Goal: Task Accomplishment & Management: Manage account settings

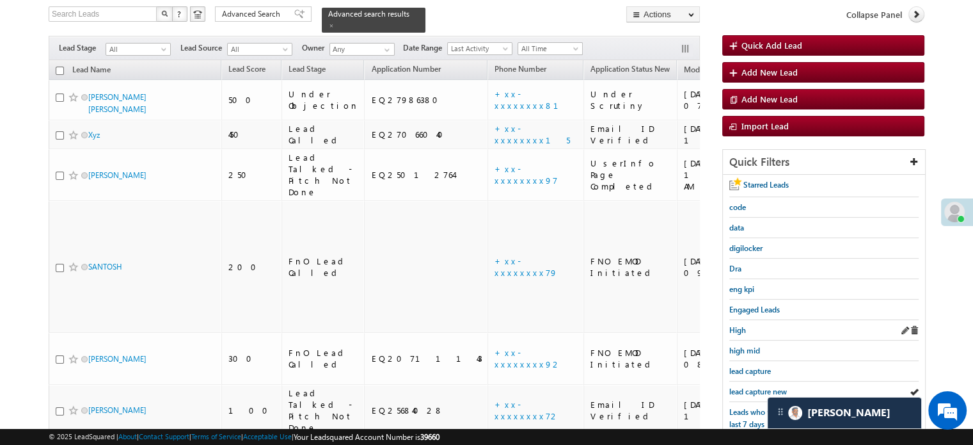
scroll to position [147, 0]
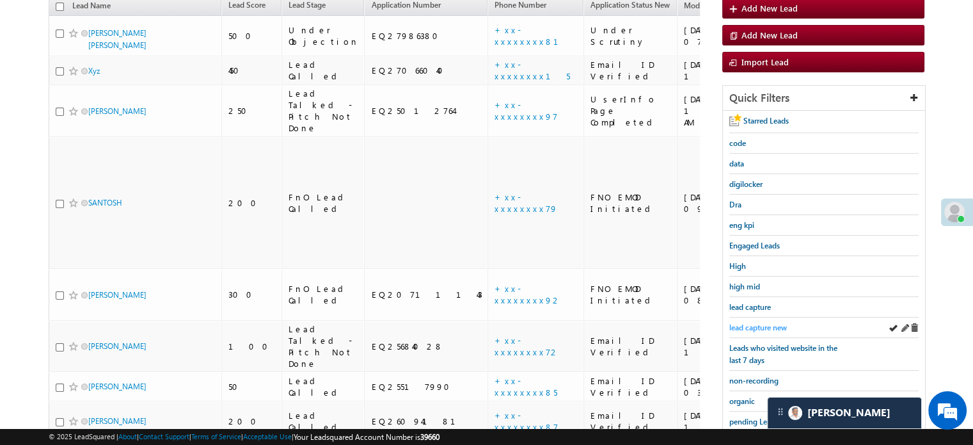
click at [755, 322] on span "lead capture new" at bounding box center [758, 327] width 58 height 10
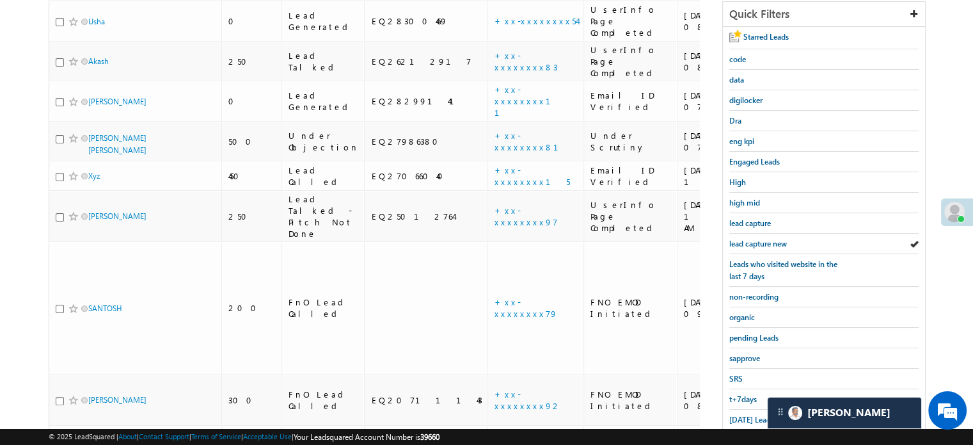
scroll to position [333, 0]
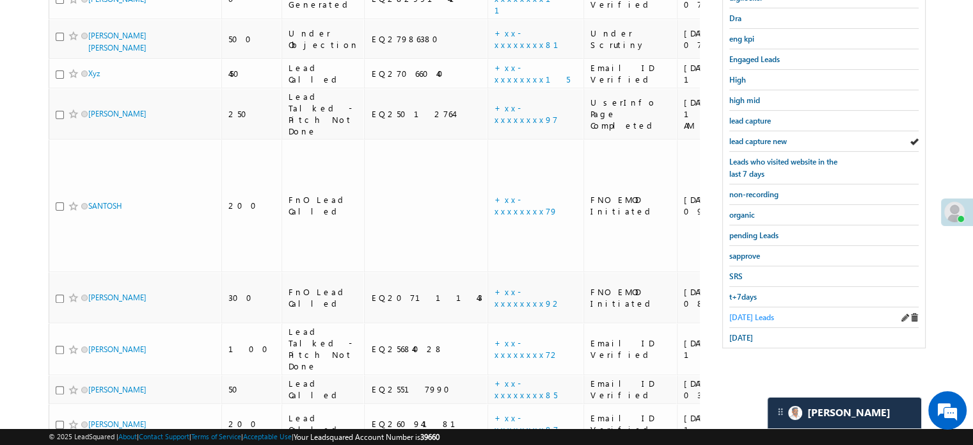
click at [754, 317] on span "[DATE] Leads" at bounding box center [751, 317] width 45 height 10
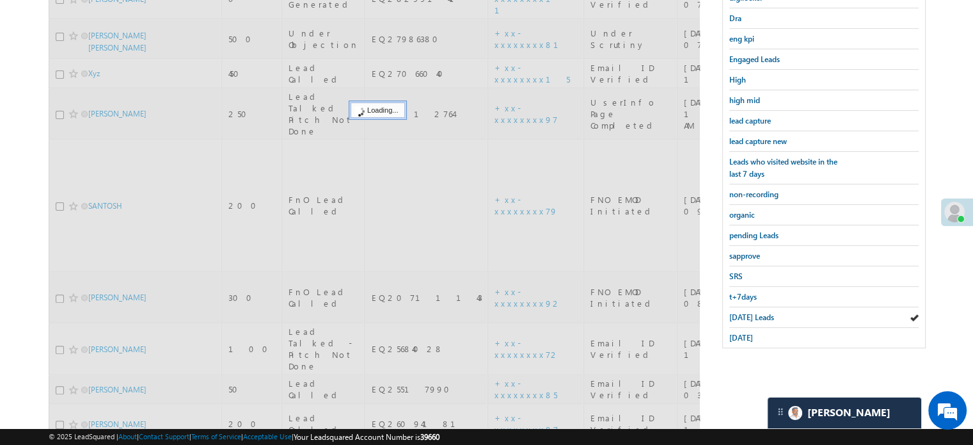
click at [750, 312] on span "[DATE] Leads" at bounding box center [751, 317] width 45 height 10
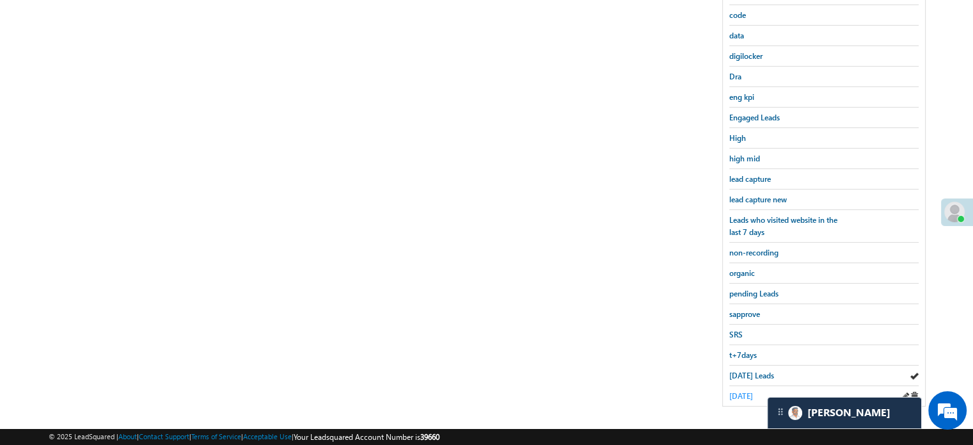
click at [744, 393] on span "[DATE]" at bounding box center [741, 396] width 24 height 10
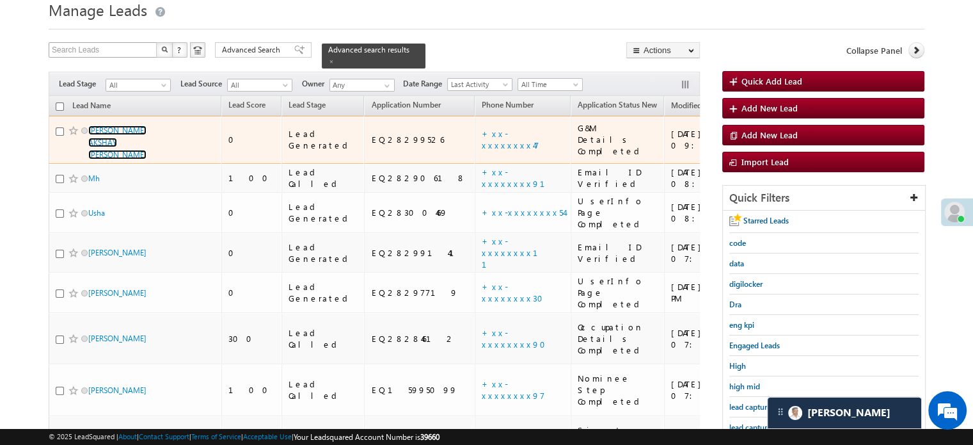
scroll to position [19, 0]
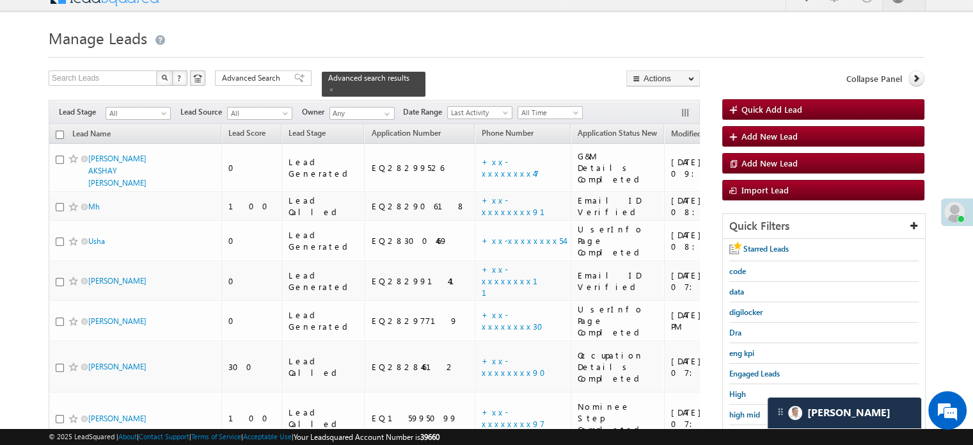
drag, startPoint x: 125, startPoint y: 84, endPoint x: 15, endPoint y: 136, distance: 121.9
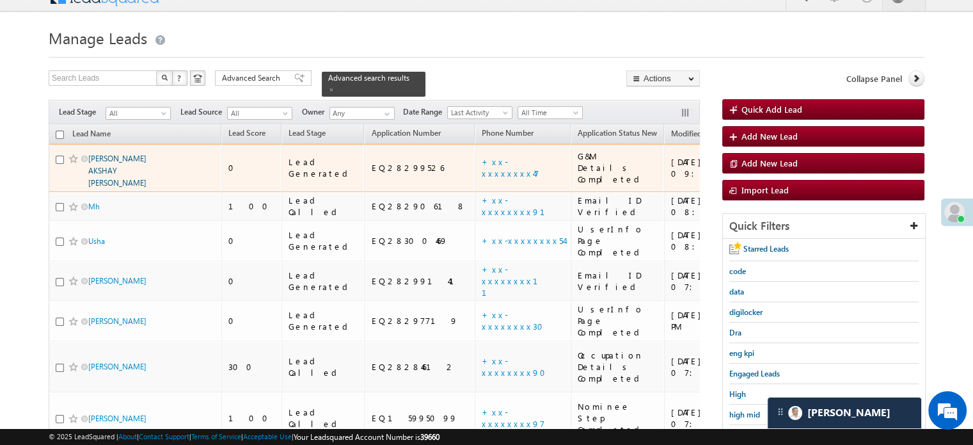
drag, startPoint x: 151, startPoint y: 145, endPoint x: 158, endPoint y: 153, distance: 10.4
click at [147, 154] on link "[PERSON_NAME] AKSHAY [PERSON_NAME]" at bounding box center [117, 171] width 58 height 34
